Goal: Task Accomplishment & Management: Manage account settings

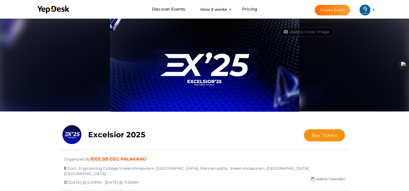
click at [372, 10] on li "Create Event IEEE SB GEC PALAKKAD [EMAIL_ADDRESS][DOMAIN_NAME] Personal Profile…" at bounding box center [340, 9] width 72 height 19
click at [373, 9] on li "Create Event IEEE SB GEC PALAKKAD [EMAIL_ADDRESS][DOMAIN_NAME] Personal Profile…" at bounding box center [340, 9] width 72 height 19
click at [365, 12] on img at bounding box center [364, 10] width 11 height 11
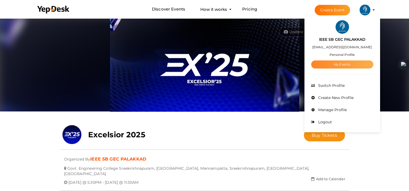
click at [342, 65] on link "My Events" at bounding box center [342, 65] width 62 height 8
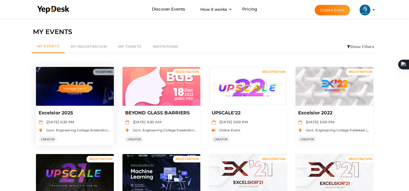
click at [44, 101] on div "Manage Event" at bounding box center [75, 86] width 78 height 39
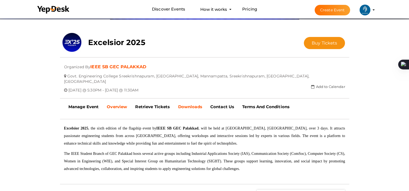
scroll to position [84, 0]
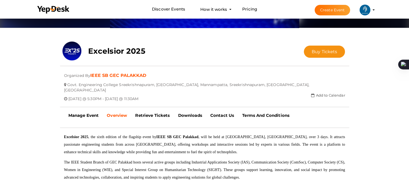
click at [372, 11] on li "Create Event IEEE SB GEC PALAKKAD [EMAIL_ADDRESS][DOMAIN_NAME] Personal Profile…" at bounding box center [340, 9] width 72 height 19
click at [368, 11] on img at bounding box center [364, 10] width 11 height 11
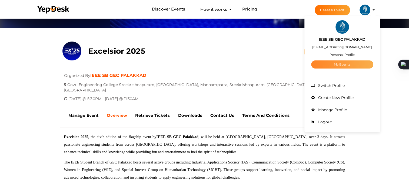
click at [343, 61] on link "My Events" at bounding box center [342, 65] width 62 height 8
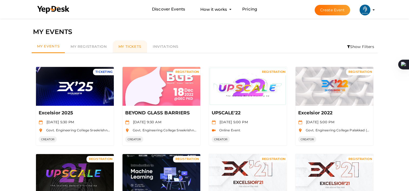
click at [128, 45] on span "My Tickets" at bounding box center [129, 46] width 23 height 4
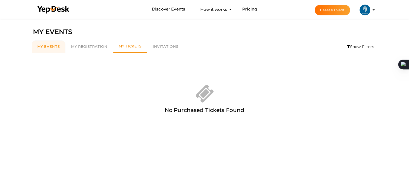
click at [53, 51] on link "My Events" at bounding box center [49, 47] width 34 height 12
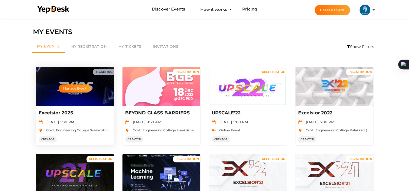
click at [65, 112] on p "Excelsior 2025" at bounding box center [74, 113] width 71 height 6
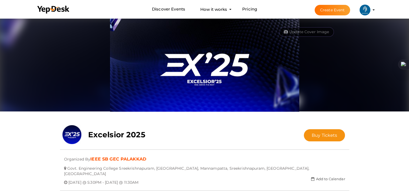
click at [365, 15] on img at bounding box center [364, 10] width 11 height 11
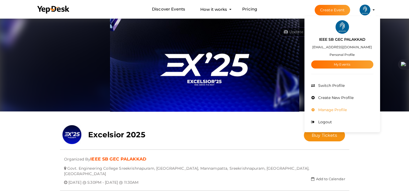
click at [326, 115] on li "Manage Profile" at bounding box center [342, 110] width 62 height 12
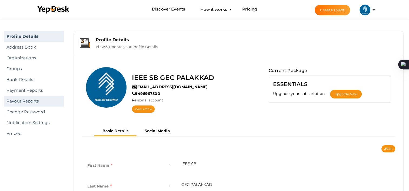
click at [33, 98] on link "Payout Reports" at bounding box center [34, 101] width 60 height 11
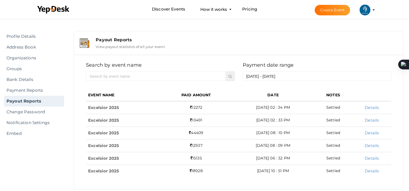
scroll to position [9, 0]
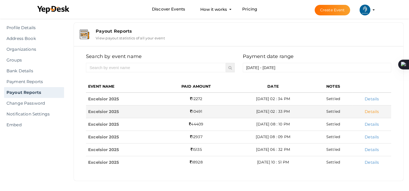
click at [374, 111] on link "Details" at bounding box center [372, 111] width 14 height 5
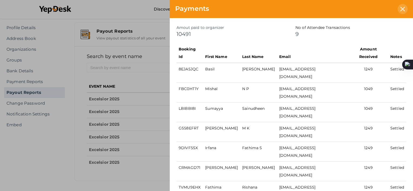
click at [400, 10] on icon at bounding box center [402, 9] width 5 height 5
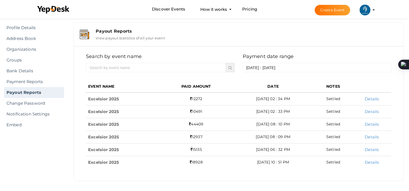
scroll to position [0, 0]
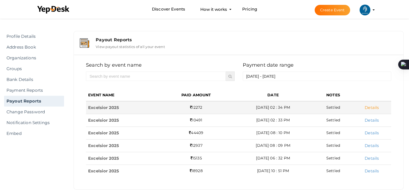
click at [369, 105] on link "Details" at bounding box center [372, 107] width 14 height 5
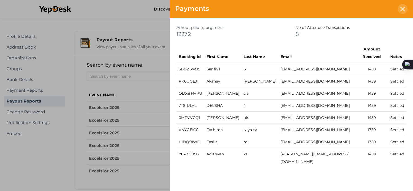
click at [404, 12] on div at bounding box center [403, 9] width 10 height 10
